Goal: Task Accomplishment & Management: Complete application form

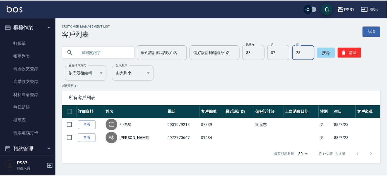
scroll to position [201, 0]
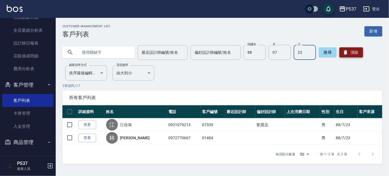
click at [349, 50] on button "清除" at bounding box center [352, 52] width 24 height 10
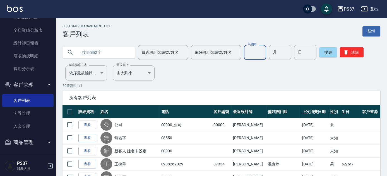
click at [258, 52] on input "民國年" at bounding box center [255, 52] width 22 height 15
type input "87"
type input "5"
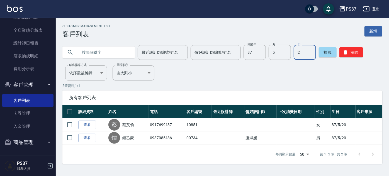
type input "2"
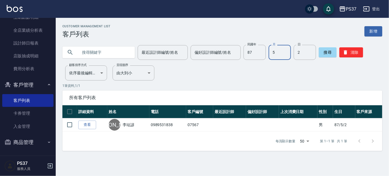
click at [282, 55] on input "5" at bounding box center [280, 52] width 22 height 15
click at [288, 58] on input "5" at bounding box center [280, 52] width 22 height 15
click at [278, 61] on div "Customer Management List 客戶列表 新增 最近設計師編號/姓名 最近設計師編號/姓名 偏好設計師編號/姓名 偏好設計師編號/姓名 民國…" at bounding box center [223, 88] width 334 height 127
click at [276, 54] on input "月" at bounding box center [280, 52] width 22 height 15
click at [285, 55] on input "月" at bounding box center [280, 52] width 22 height 15
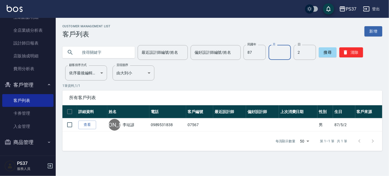
click at [345, 79] on div "Customer Management List 客戶列表 新增 最近設計師編號/姓名 最近設計師編號/姓名 偏好設計師編號/姓名 偏好設計師編號/姓名 民國…" at bounding box center [223, 88] width 334 height 127
click at [275, 50] on input "月" at bounding box center [280, 52] width 22 height 15
click at [340, 75] on div "Customer Management List 客戶列表 新增 最近設計師編號/姓名 最近設計師編號/姓名 偏好設計師編號/姓名 偏好設計師編號/姓名 民國…" at bounding box center [223, 88] width 334 height 127
click at [279, 51] on input "月" at bounding box center [280, 52] width 22 height 15
type input "4"
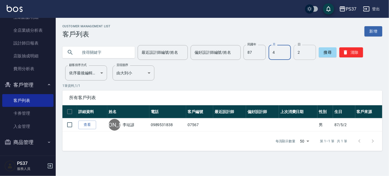
click at [305, 54] on input "2" at bounding box center [305, 52] width 22 height 15
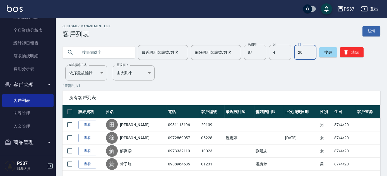
type input "20"
click at [362, 56] on button "清除" at bounding box center [352, 52] width 24 height 10
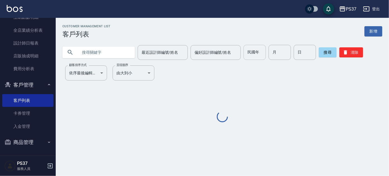
click at [256, 53] on input "民國年" at bounding box center [255, 52] width 22 height 15
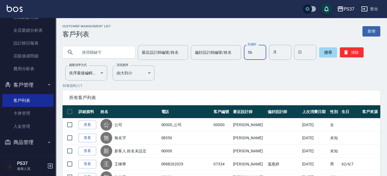
type input "5"
type input "89"
type input "8"
type input "28"
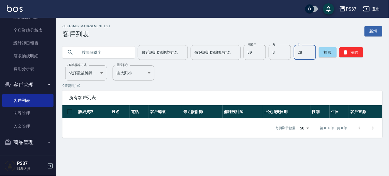
click at [109, 52] on input "text" at bounding box center [104, 52] width 52 height 15
type input "s"
type input "ㄎ"
type input "陳"
click at [358, 52] on button "清除" at bounding box center [352, 52] width 24 height 10
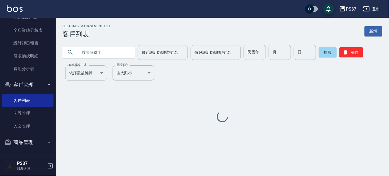
click at [257, 54] on input "民國年" at bounding box center [255, 52] width 22 height 15
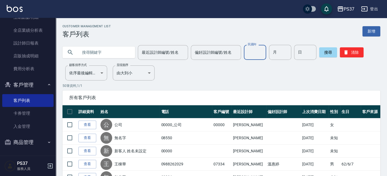
click at [101, 51] on input "text" at bounding box center [104, 52] width 52 height 15
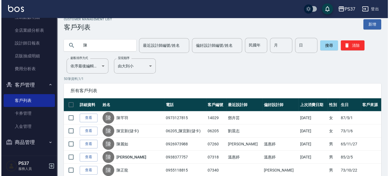
scroll to position [0, 0]
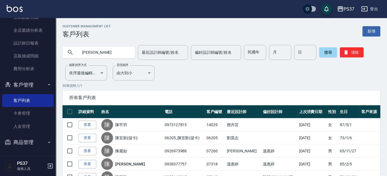
type input "[PERSON_NAME]"
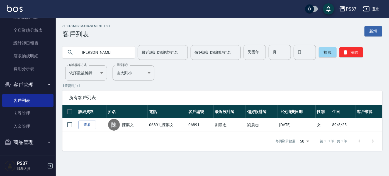
click at [261, 55] on input "民國年" at bounding box center [255, 52] width 22 height 15
click at [354, 56] on button "清除" at bounding box center [352, 52] width 24 height 10
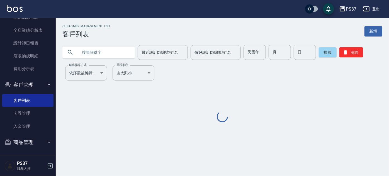
click at [253, 52] on div "民國年 民國年" at bounding box center [255, 52] width 22 height 15
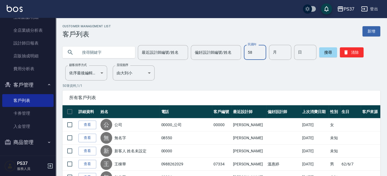
type input "58"
type input "9"
type input "17"
